Goal: Check status: Check status

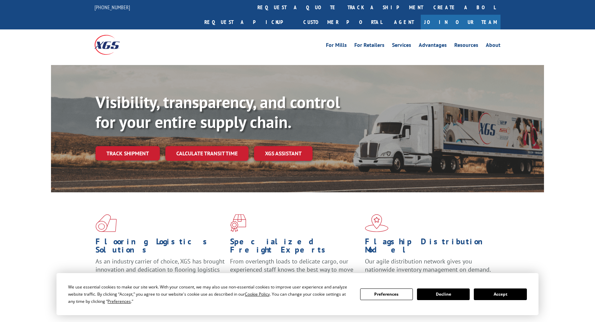
click at [342, 6] on link "track a shipment" at bounding box center [385, 7] width 86 height 15
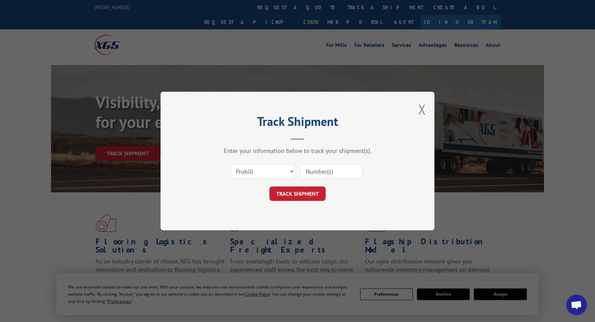
click at [326, 170] on input at bounding box center [331, 171] width 63 height 14
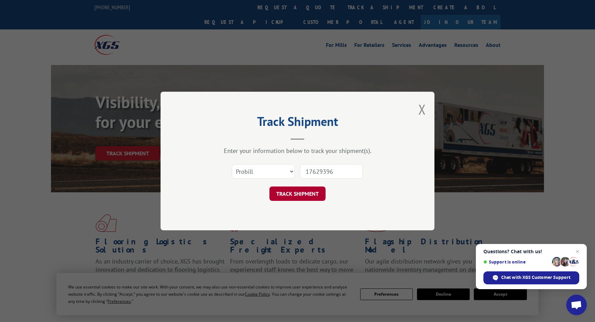
type input "17629396"
click at [303, 192] on button "TRACK SHIPMENT" at bounding box center [297, 194] width 56 height 14
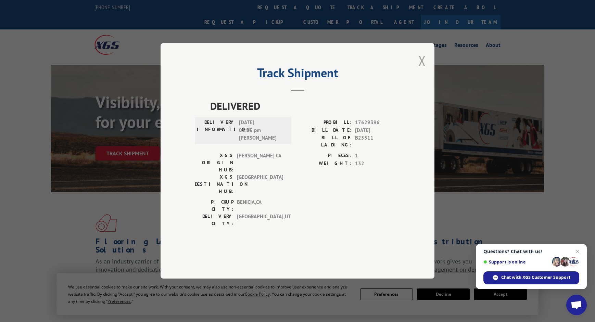
click at [423, 70] on button "Close modal" at bounding box center [422, 61] width 8 height 18
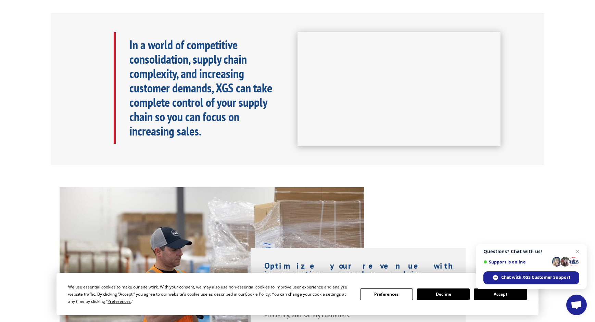
scroll to position [316, 0]
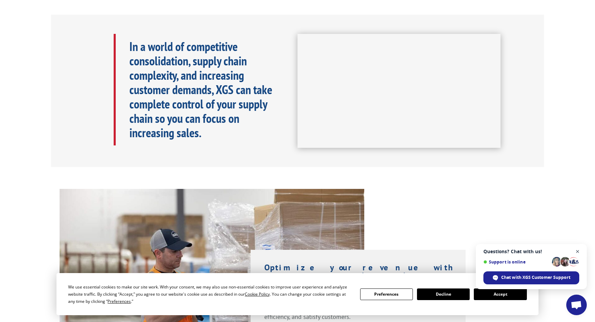
click at [576, 253] on span "Close chat" at bounding box center [577, 252] width 9 height 9
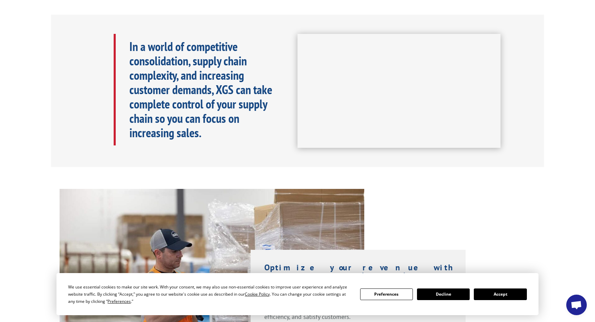
click at [508, 293] on button "Accept" at bounding box center [500, 295] width 53 height 12
